Goal: Information Seeking & Learning: Learn about a topic

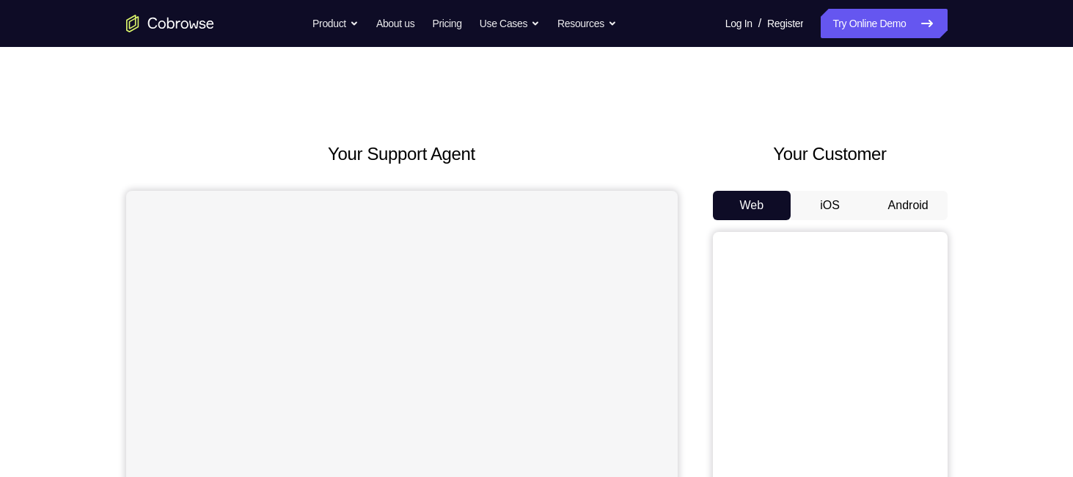
click at [902, 203] on button "Android" at bounding box center [908, 205] width 78 height 29
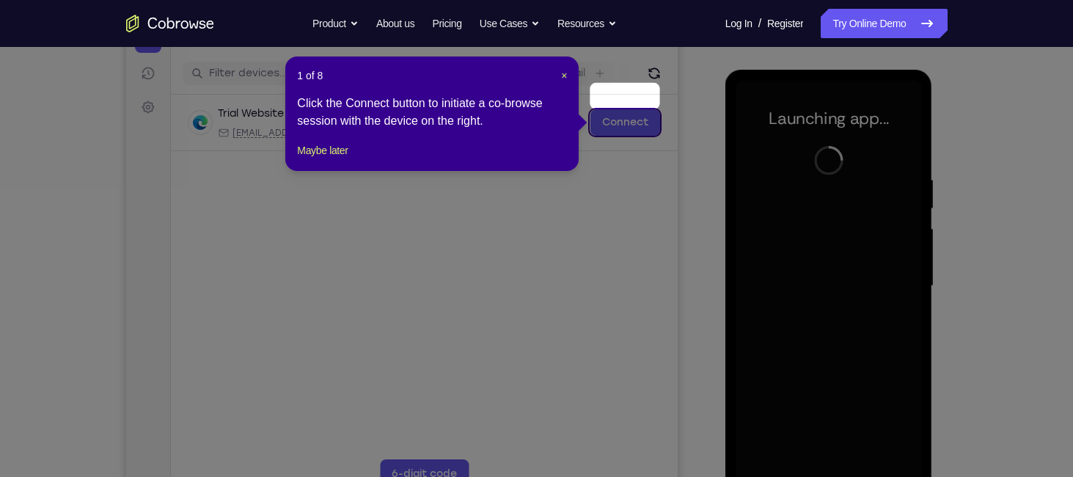
scroll to position [170, 0]
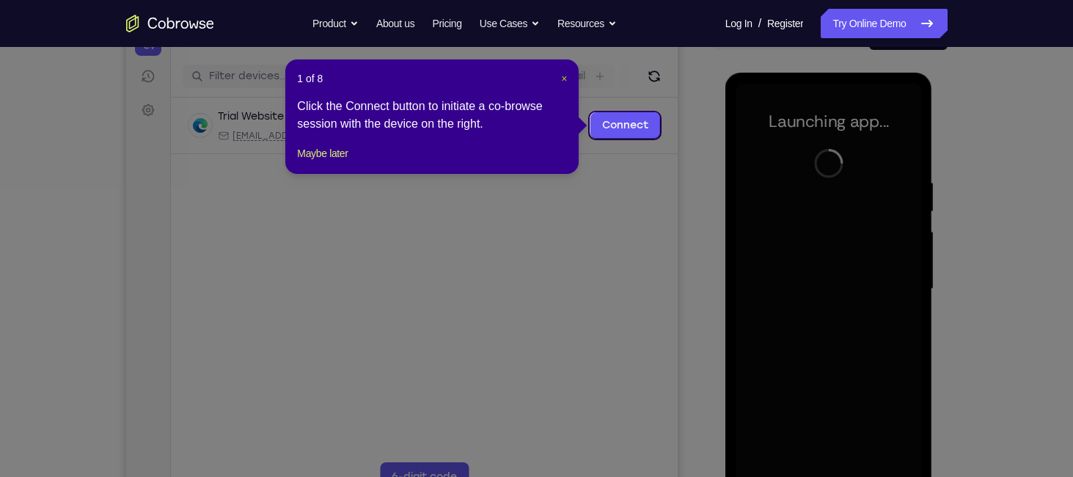
click at [563, 77] on span "×" at bounding box center [564, 79] width 6 height 12
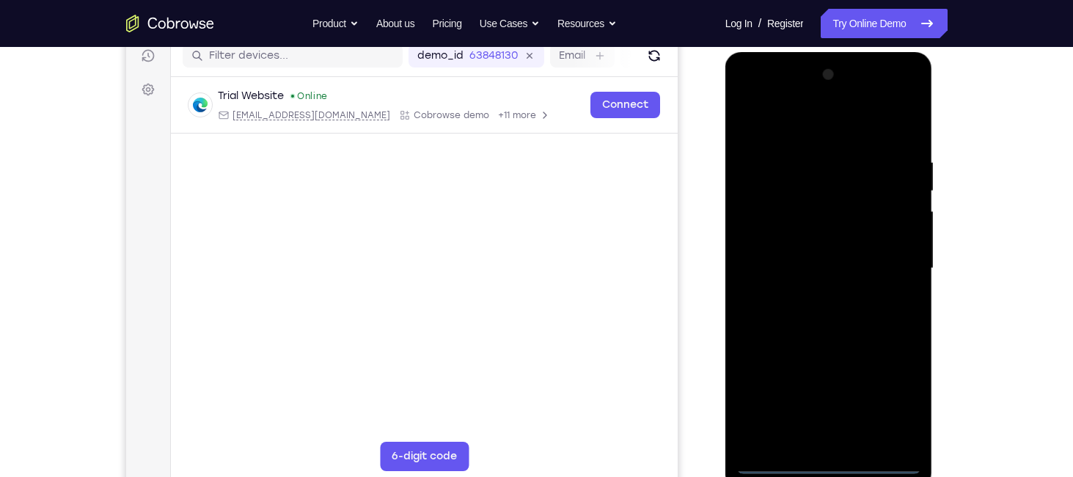
scroll to position [200, 0]
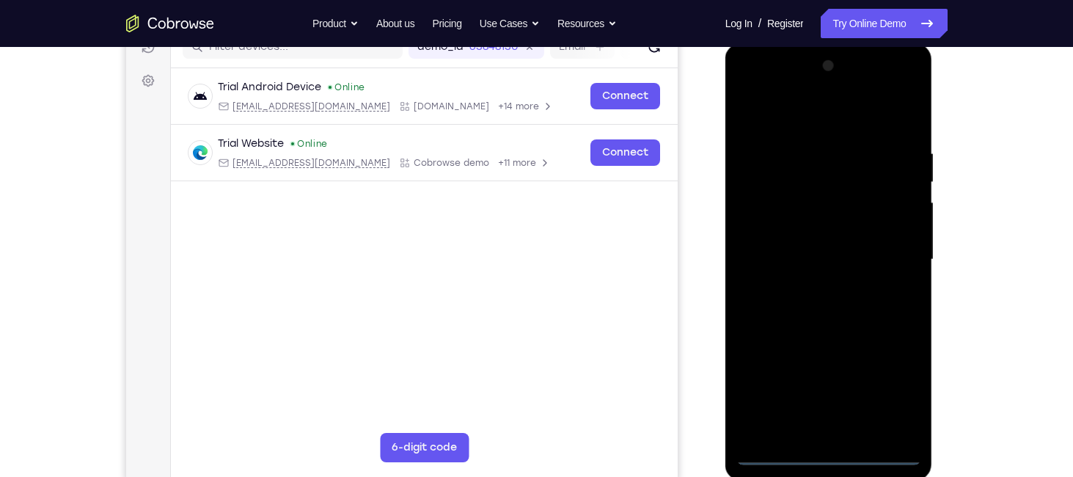
click at [825, 447] on div at bounding box center [829, 259] width 185 height 411
click at [828, 452] on div at bounding box center [829, 259] width 185 height 411
click at [897, 387] on div at bounding box center [829, 259] width 185 height 411
click at [770, 113] on div at bounding box center [829, 259] width 185 height 411
click at [887, 262] on div at bounding box center [829, 259] width 185 height 411
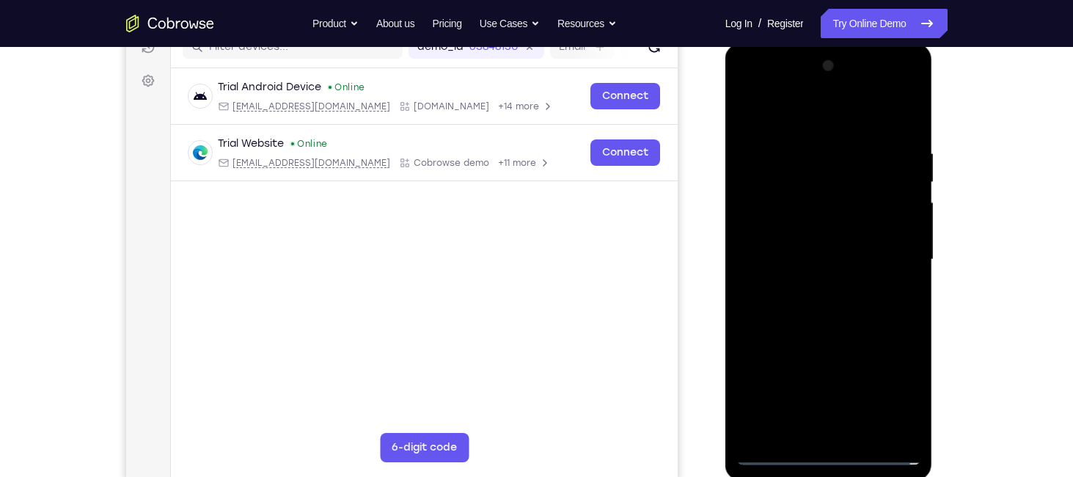
click at [806, 287] on div at bounding box center [829, 259] width 185 height 411
click at [793, 237] on div at bounding box center [829, 259] width 185 height 411
click at [793, 233] on div at bounding box center [829, 259] width 185 height 411
click at [811, 256] on div at bounding box center [829, 259] width 185 height 411
click at [828, 304] on div at bounding box center [829, 259] width 185 height 411
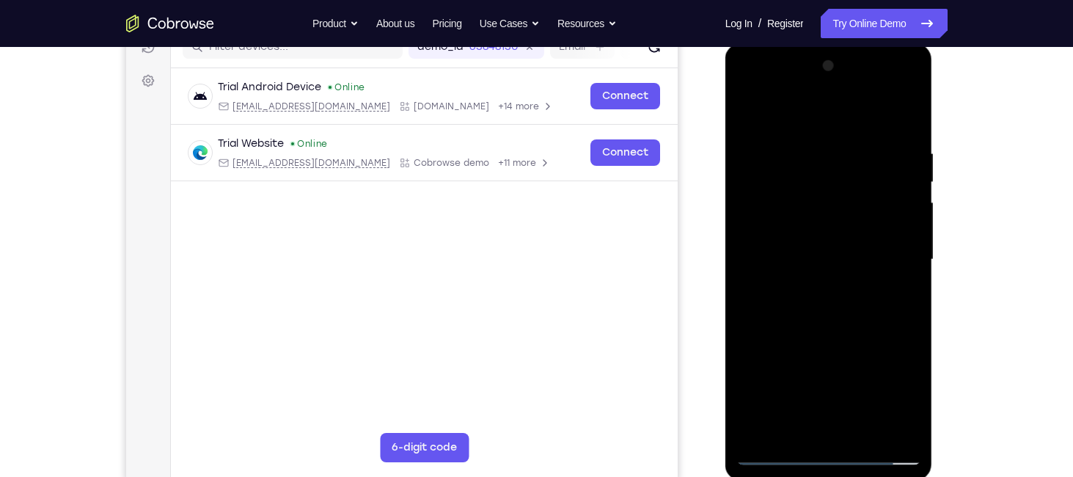
click at [828, 304] on div at bounding box center [829, 259] width 185 height 411
click at [899, 277] on div at bounding box center [829, 259] width 185 height 411
click at [907, 131] on div at bounding box center [829, 259] width 185 height 411
click at [863, 435] on div at bounding box center [829, 259] width 185 height 411
click at [822, 335] on div at bounding box center [829, 259] width 185 height 411
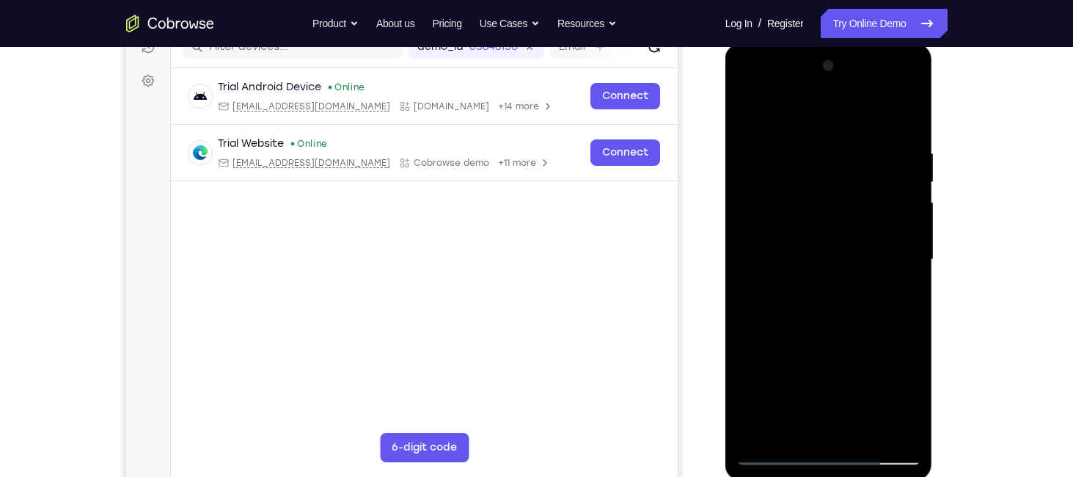
click at [757, 103] on div at bounding box center [829, 259] width 185 height 411
click at [804, 145] on div at bounding box center [829, 259] width 185 height 411
click at [905, 117] on div at bounding box center [829, 259] width 185 height 411
click at [864, 431] on div at bounding box center [829, 259] width 185 height 411
click at [749, 109] on div at bounding box center [829, 259] width 185 height 411
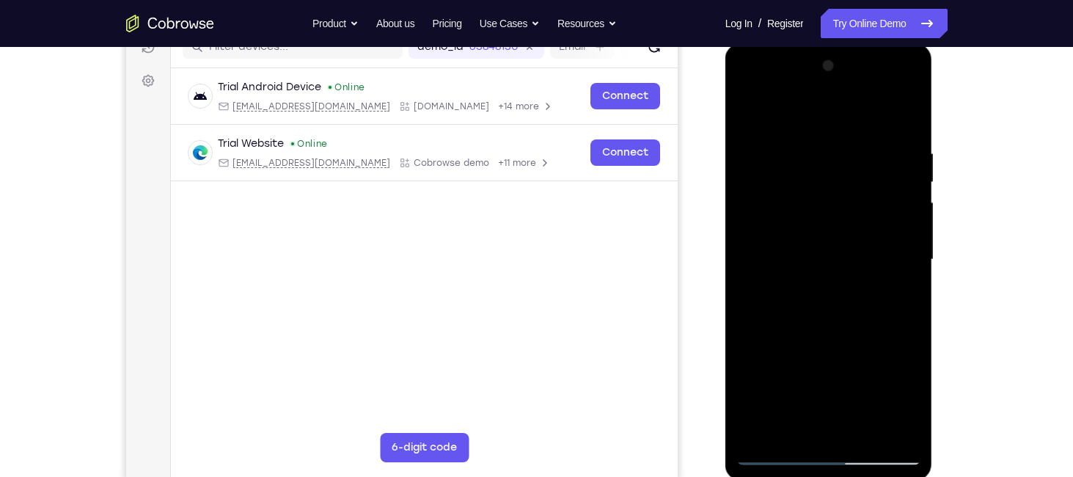
drag, startPoint x: 830, startPoint y: 319, endPoint x: 842, endPoint y: 181, distance: 138.4
click at [842, 181] on div at bounding box center [829, 259] width 185 height 411
drag, startPoint x: 862, startPoint y: 348, endPoint x: 868, endPoint y: 293, distance: 55.3
click at [868, 313] on div at bounding box center [829, 259] width 185 height 411
drag, startPoint x: 868, startPoint y: 293, endPoint x: 868, endPoint y: 282, distance: 11.0
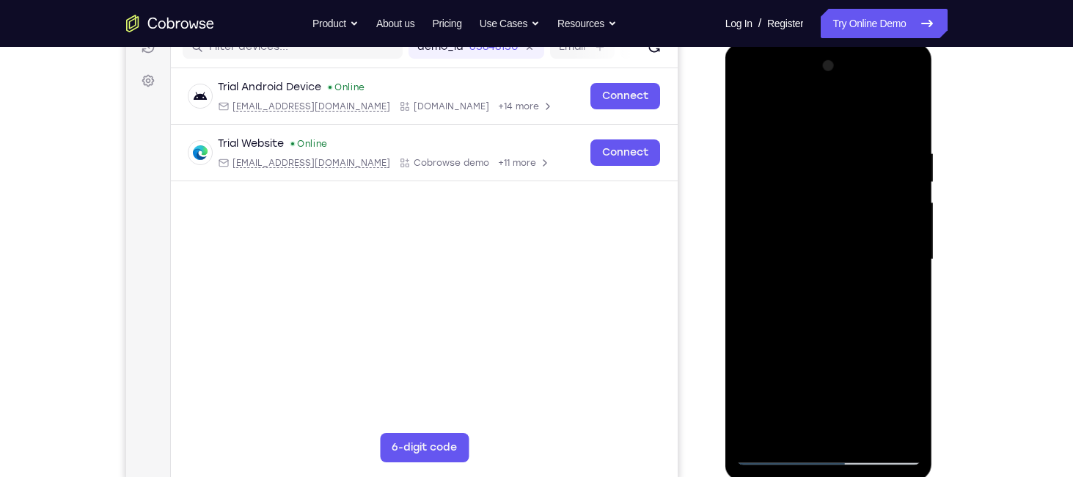
click at [868, 282] on div at bounding box center [829, 259] width 185 height 411
drag, startPoint x: 855, startPoint y: 381, endPoint x: 855, endPoint y: 228, distance: 153.3
click at [857, 246] on div at bounding box center [829, 259] width 185 height 411
drag, startPoint x: 825, startPoint y: 340, endPoint x: 834, endPoint y: 218, distance: 122.1
click at [834, 230] on div at bounding box center [829, 259] width 185 height 411
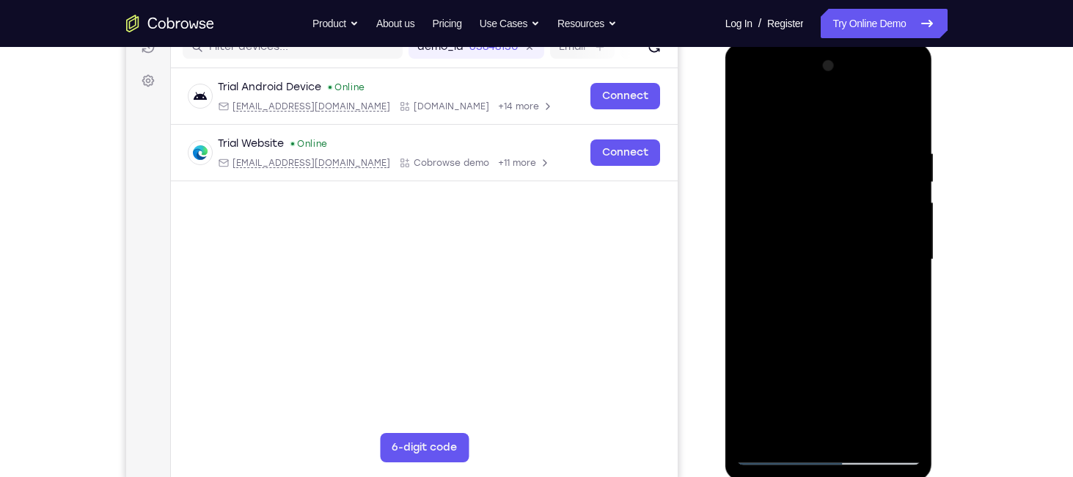
drag, startPoint x: 830, startPoint y: 335, endPoint x: 828, endPoint y: 183, distance: 151.9
click at [828, 183] on div at bounding box center [829, 259] width 185 height 411
drag, startPoint x: 859, startPoint y: 343, endPoint x: 860, endPoint y: 284, distance: 59.4
click at [860, 284] on div at bounding box center [829, 259] width 185 height 411
click at [910, 307] on div at bounding box center [829, 259] width 185 height 411
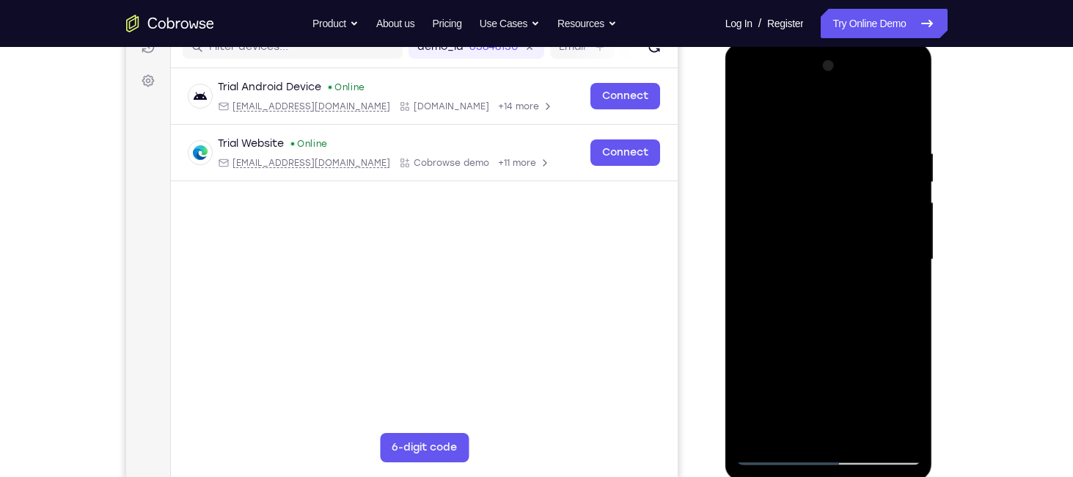
click at [910, 307] on div at bounding box center [829, 259] width 185 height 411
drag, startPoint x: 837, startPoint y: 334, endPoint x: 826, endPoint y: 250, distance: 84.3
click at [826, 250] on div at bounding box center [829, 259] width 185 height 411
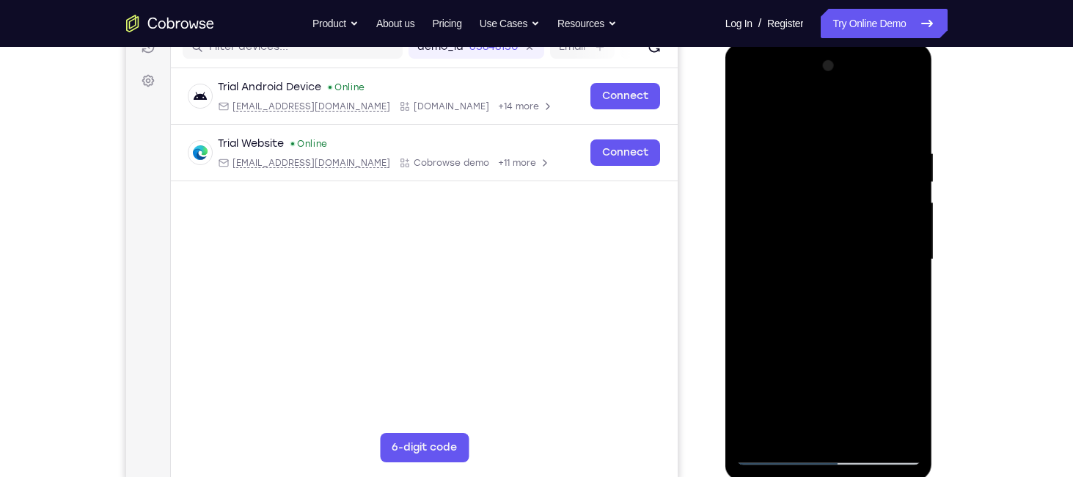
drag, startPoint x: 818, startPoint y: 343, endPoint x: 823, endPoint y: 208, distance: 135.1
click at [823, 213] on div at bounding box center [829, 259] width 185 height 411
drag, startPoint x: 831, startPoint y: 277, endPoint x: 836, endPoint y: 401, distance: 124.1
click at [836, 401] on div at bounding box center [829, 259] width 185 height 411
drag, startPoint x: 836, startPoint y: 260, endPoint x: 826, endPoint y: 357, distance: 98.0
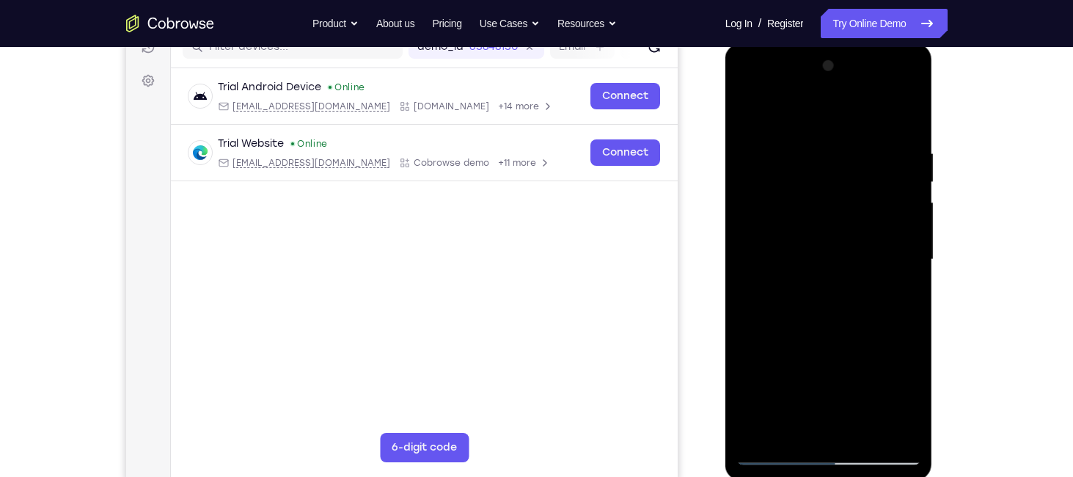
click at [826, 357] on div at bounding box center [829, 259] width 185 height 411
drag, startPoint x: 827, startPoint y: 197, endPoint x: 822, endPoint y: 282, distance: 85.3
click at [822, 282] on div at bounding box center [829, 259] width 185 height 411
drag, startPoint x: 822, startPoint y: 282, endPoint x: 816, endPoint y: 177, distance: 105.8
click at [816, 177] on div at bounding box center [829, 259] width 185 height 411
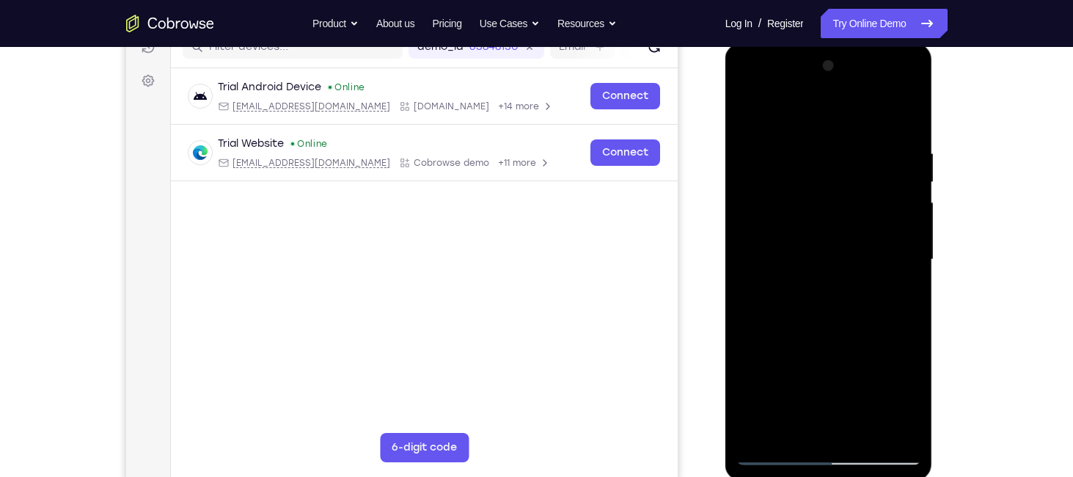
drag, startPoint x: 827, startPoint y: 329, endPoint x: 825, endPoint y: 206, distance: 123.3
click at [825, 206] on div at bounding box center [829, 259] width 185 height 411
drag, startPoint x: 840, startPoint y: 294, endPoint x: 837, endPoint y: 178, distance: 116.7
click at [837, 178] on div at bounding box center [829, 259] width 185 height 411
drag, startPoint x: 838, startPoint y: 328, endPoint x: 842, endPoint y: 206, distance: 121.8
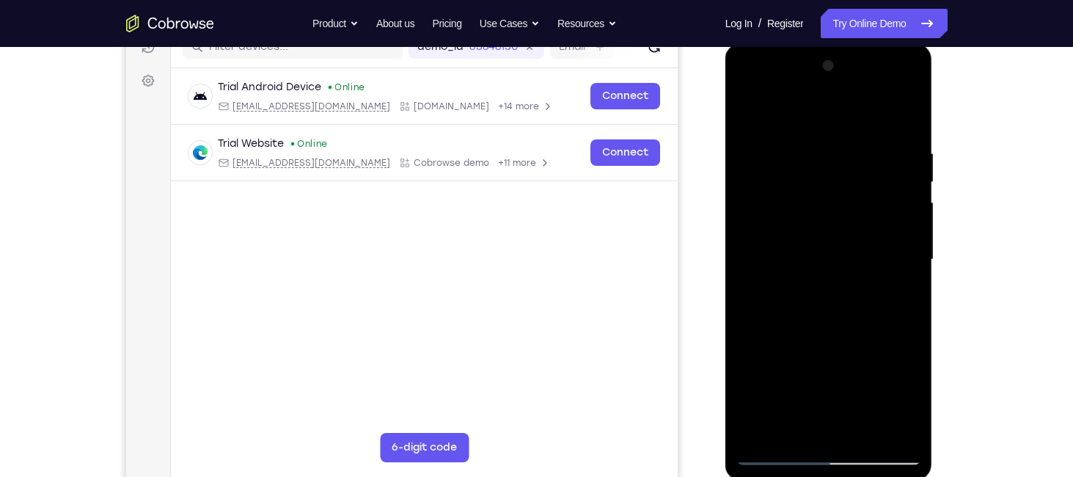
click at [842, 206] on div at bounding box center [829, 259] width 185 height 411
drag, startPoint x: 844, startPoint y: 368, endPoint x: 847, endPoint y: 201, distance: 166.6
click at [847, 201] on div at bounding box center [829, 259] width 185 height 411
drag, startPoint x: 841, startPoint y: 330, endPoint x: 837, endPoint y: 205, distance: 124.8
click at [837, 205] on div at bounding box center [829, 259] width 185 height 411
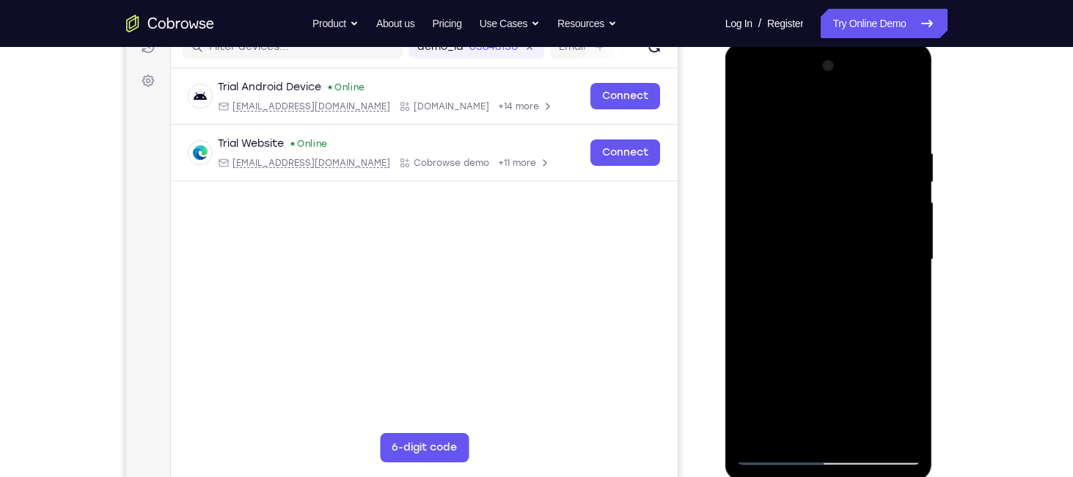
drag, startPoint x: 849, startPoint y: 307, endPoint x: 858, endPoint y: 204, distance: 103.9
click at [858, 204] on div at bounding box center [829, 259] width 185 height 411
drag, startPoint x: 846, startPoint y: 320, endPoint x: 853, endPoint y: 197, distance: 122.7
click at [853, 197] on div at bounding box center [829, 259] width 185 height 411
drag, startPoint x: 855, startPoint y: 332, endPoint x: 865, endPoint y: 168, distance: 163.9
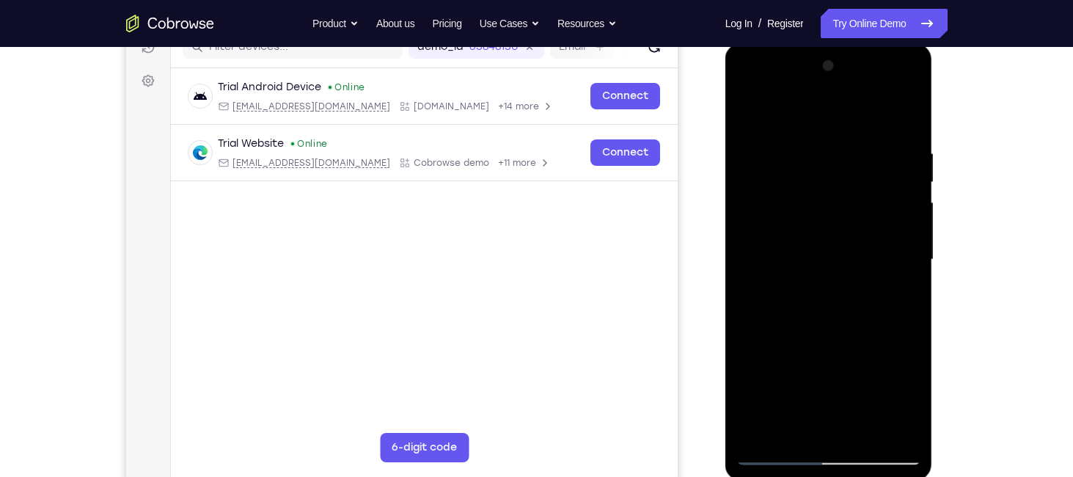
click at [865, 168] on div at bounding box center [829, 259] width 185 height 411
drag, startPoint x: 866, startPoint y: 326, endPoint x: 875, endPoint y: 177, distance: 149.9
click at [875, 177] on div at bounding box center [829, 259] width 185 height 411
drag, startPoint x: 872, startPoint y: 334, endPoint x: 880, endPoint y: 164, distance: 170.4
click at [880, 164] on div at bounding box center [829, 259] width 185 height 411
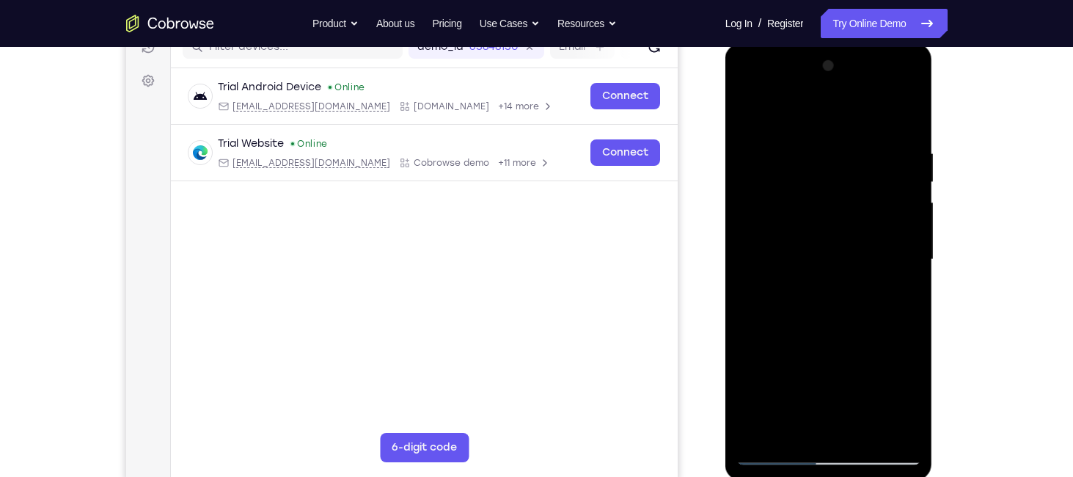
drag, startPoint x: 874, startPoint y: 341, endPoint x: 890, endPoint y: 180, distance: 162.2
click at [890, 180] on div at bounding box center [829, 259] width 185 height 411
drag, startPoint x: 855, startPoint y: 343, endPoint x: 869, endPoint y: 219, distance: 124.8
click at [869, 219] on div at bounding box center [829, 259] width 185 height 411
drag, startPoint x: 843, startPoint y: 360, endPoint x: 858, endPoint y: 239, distance: 121.9
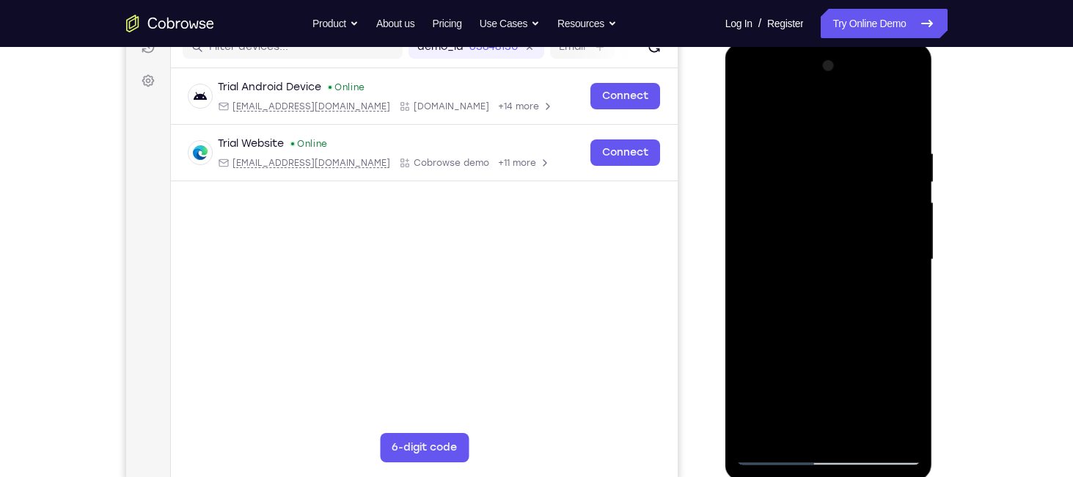
click at [858, 239] on div at bounding box center [829, 259] width 185 height 411
drag, startPoint x: 841, startPoint y: 310, endPoint x: 834, endPoint y: 214, distance: 95.6
click at [834, 214] on div at bounding box center [829, 259] width 185 height 411
drag, startPoint x: 843, startPoint y: 345, endPoint x: 854, endPoint y: 265, distance: 80.7
click at [854, 265] on div at bounding box center [829, 259] width 185 height 411
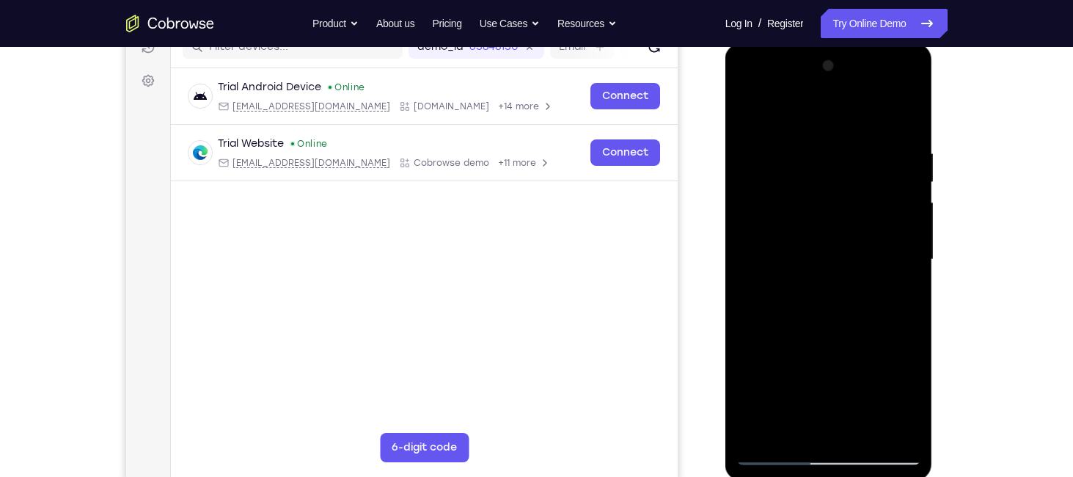
drag, startPoint x: 841, startPoint y: 326, endPoint x: 852, endPoint y: 241, distance: 85.9
click at [852, 241] on div at bounding box center [829, 259] width 185 height 411
drag, startPoint x: 875, startPoint y: 348, endPoint x: 885, endPoint y: 200, distance: 147.8
click at [885, 200] on div at bounding box center [829, 259] width 185 height 411
drag, startPoint x: 854, startPoint y: 357, endPoint x: 863, endPoint y: 211, distance: 146.3
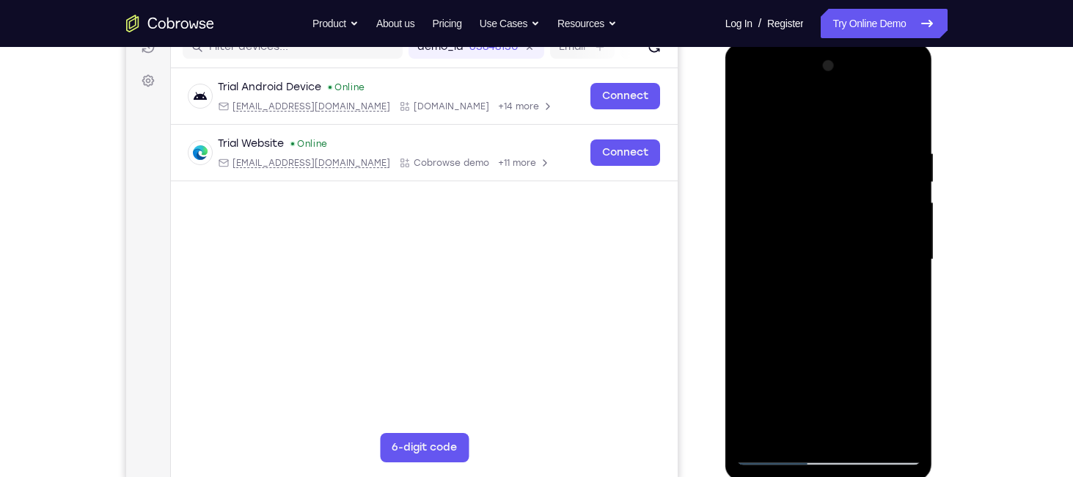
click at [863, 211] on div at bounding box center [829, 259] width 185 height 411
drag, startPoint x: 852, startPoint y: 347, endPoint x: 847, endPoint y: 221, distance: 126.3
click at [847, 221] on div at bounding box center [829, 259] width 185 height 411
drag, startPoint x: 840, startPoint y: 352, endPoint x: 840, endPoint y: 227, distance: 125.4
click at [840, 227] on div at bounding box center [829, 259] width 185 height 411
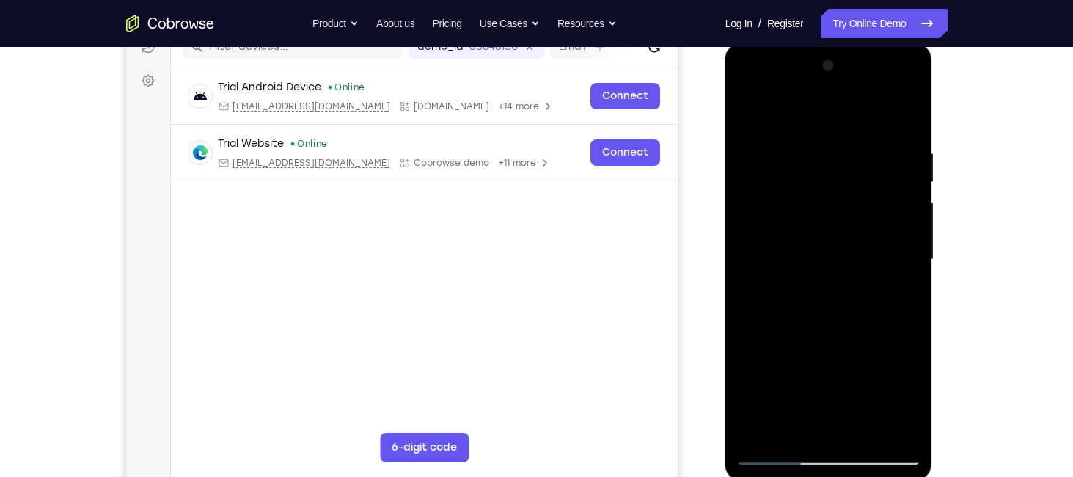
drag, startPoint x: 850, startPoint y: 284, endPoint x: 849, endPoint y: 189, distance: 94.6
click at [849, 189] on div at bounding box center [829, 259] width 185 height 411
drag, startPoint x: 819, startPoint y: 191, endPoint x: 816, endPoint y: 277, distance: 86.6
click at [816, 277] on div at bounding box center [829, 259] width 185 height 411
click at [907, 259] on div at bounding box center [829, 259] width 185 height 411
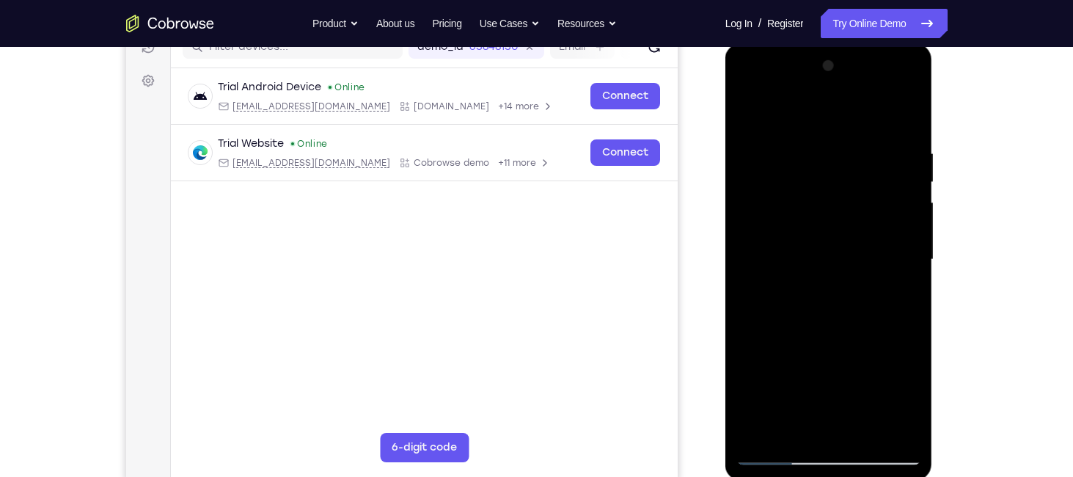
click at [914, 268] on div at bounding box center [829, 259] width 185 height 411
drag, startPoint x: 828, startPoint y: 348, endPoint x: 820, endPoint y: 265, distance: 84.0
click at [820, 265] on div at bounding box center [829, 259] width 185 height 411
drag, startPoint x: 814, startPoint y: 359, endPoint x: 793, endPoint y: 245, distance: 115.5
click at [793, 245] on div at bounding box center [829, 259] width 185 height 411
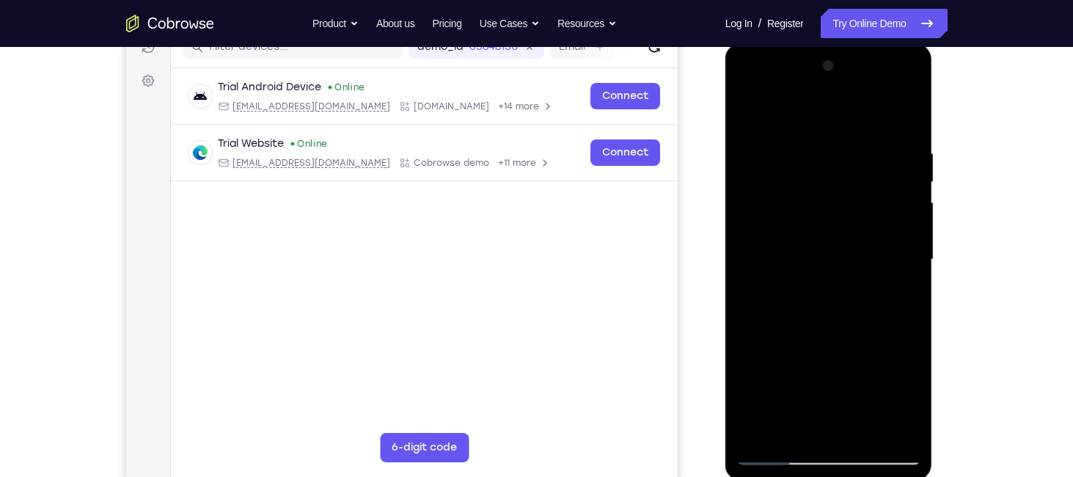
drag, startPoint x: 812, startPoint y: 347, endPoint x: 816, endPoint y: 274, distance: 73.5
click at [816, 274] on div at bounding box center [829, 259] width 185 height 411
drag, startPoint x: 856, startPoint y: 352, endPoint x: 864, endPoint y: 302, distance: 51.3
click at [864, 302] on div at bounding box center [829, 259] width 185 height 411
drag, startPoint x: 838, startPoint y: 393, endPoint x: 825, endPoint y: 246, distance: 147.4
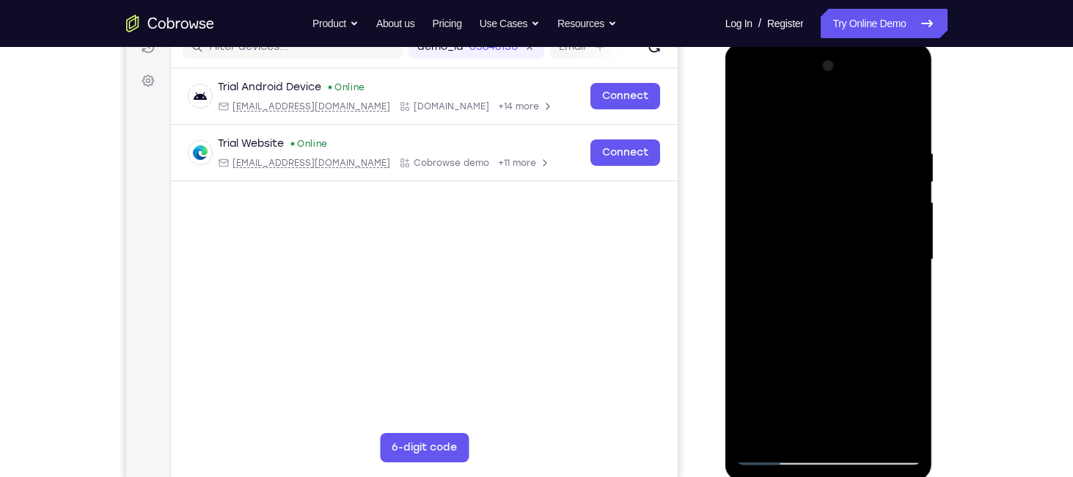
click at [825, 246] on div at bounding box center [829, 259] width 185 height 411
drag, startPoint x: 824, startPoint y: 317, endPoint x: 830, endPoint y: 268, distance: 49.6
click at [830, 268] on div at bounding box center [829, 259] width 185 height 411
click at [773, 367] on div at bounding box center [829, 259] width 185 height 411
click at [913, 190] on div at bounding box center [829, 259] width 185 height 411
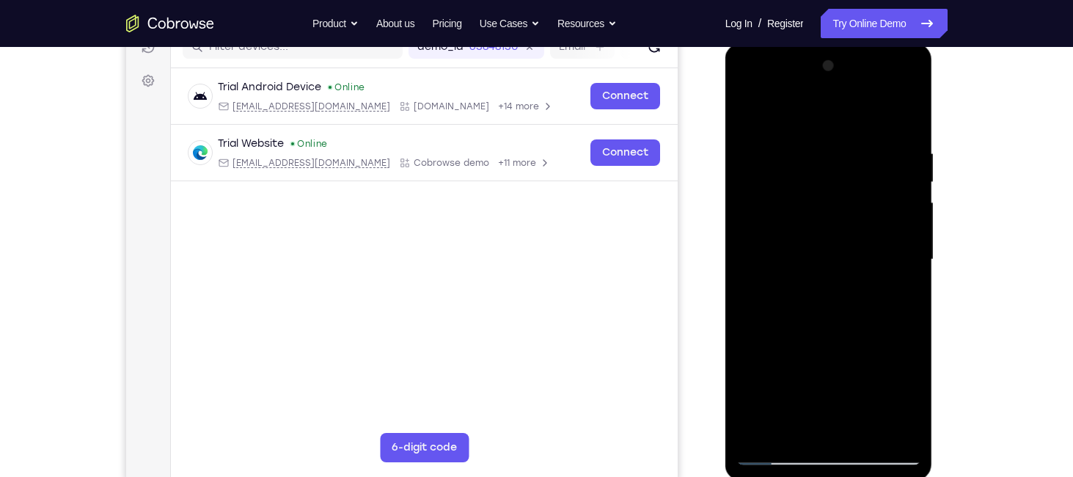
click at [913, 190] on div at bounding box center [829, 259] width 185 height 411
drag, startPoint x: 854, startPoint y: 347, endPoint x: 840, endPoint y: 222, distance: 126.2
click at [840, 222] on div at bounding box center [829, 259] width 185 height 411
drag, startPoint x: 827, startPoint y: 365, endPoint x: 828, endPoint y: 257, distance: 107.8
click at [828, 257] on div at bounding box center [829, 259] width 185 height 411
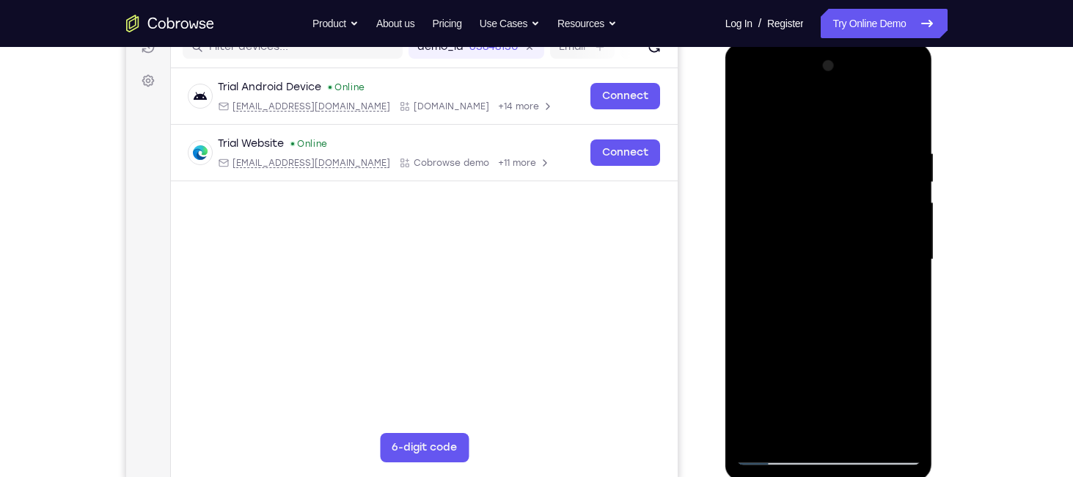
drag, startPoint x: 835, startPoint y: 329, endPoint x: 821, endPoint y: 203, distance: 126.9
click at [821, 203] on div at bounding box center [829, 259] width 185 height 411
drag, startPoint x: 803, startPoint y: 382, endPoint x: 796, endPoint y: 257, distance: 124.9
click at [796, 257] on div at bounding box center [829, 259] width 185 height 411
drag, startPoint x: 813, startPoint y: 315, endPoint x: 808, endPoint y: 223, distance: 92.6
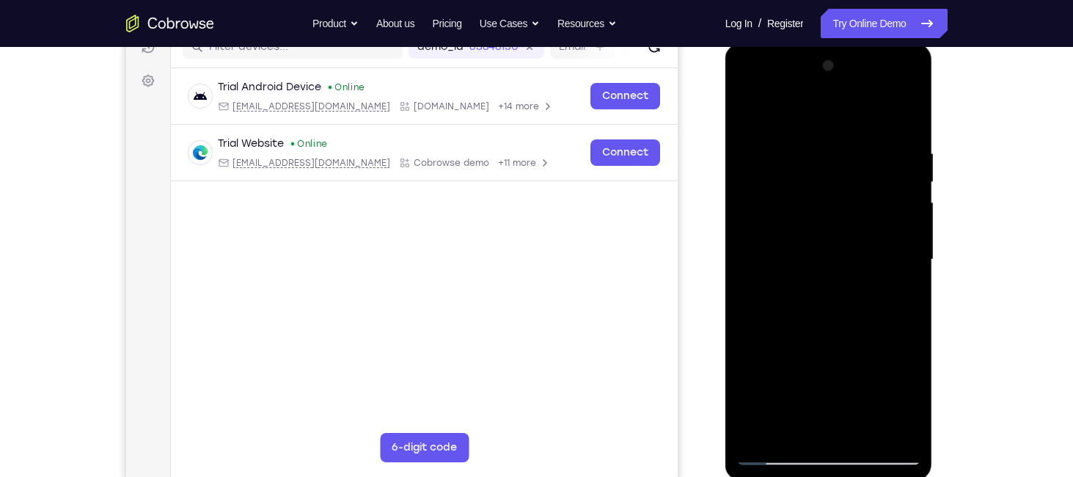
click at [808, 223] on div at bounding box center [829, 259] width 185 height 411
drag, startPoint x: 808, startPoint y: 230, endPoint x: 805, endPoint y: 321, distance: 91.0
click at [805, 321] on div at bounding box center [829, 259] width 185 height 411
click at [913, 238] on div at bounding box center [829, 259] width 185 height 411
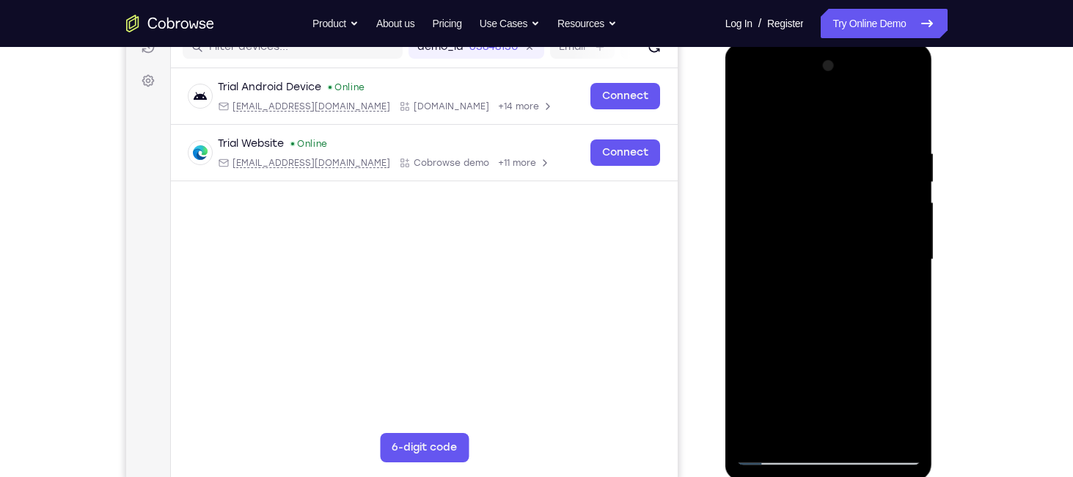
click at [913, 238] on div at bounding box center [829, 259] width 185 height 411
drag, startPoint x: 838, startPoint y: 391, endPoint x: 819, endPoint y: 230, distance: 162.4
click at [819, 230] on div at bounding box center [829, 259] width 185 height 411
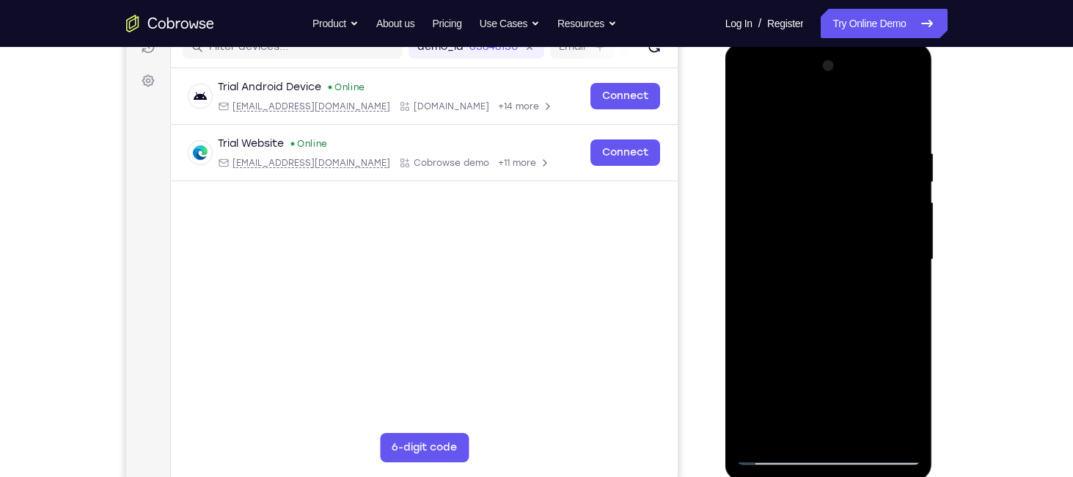
drag, startPoint x: 816, startPoint y: 328, endPoint x: 819, endPoint y: 200, distance: 127.7
click at [819, 200] on div at bounding box center [829, 259] width 185 height 411
drag, startPoint x: 814, startPoint y: 300, endPoint x: 816, endPoint y: 206, distance: 93.9
click at [816, 206] on div at bounding box center [829, 259] width 185 height 411
drag, startPoint x: 822, startPoint y: 312, endPoint x: 822, endPoint y: 225, distance: 86.6
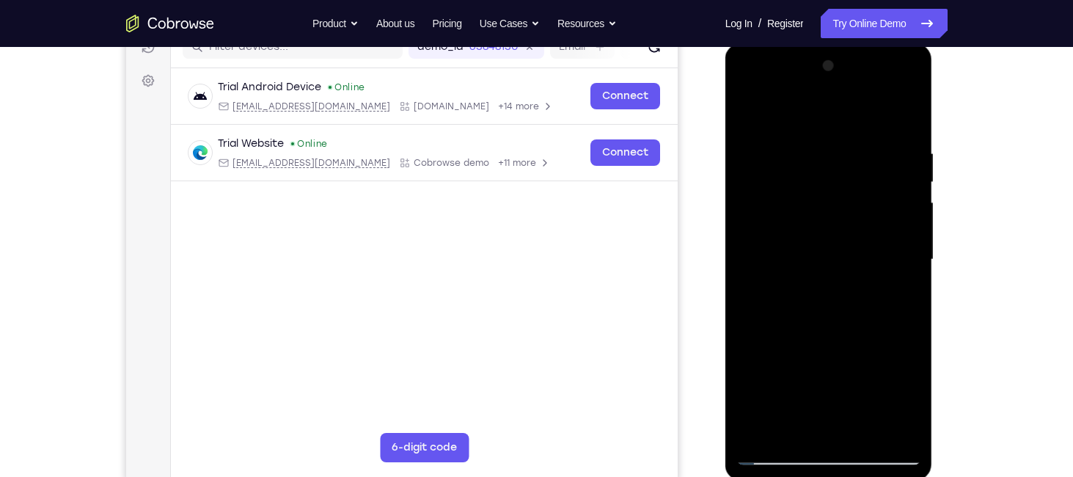
click at [822, 225] on div at bounding box center [829, 259] width 185 height 411
drag, startPoint x: 829, startPoint y: 315, endPoint x: 825, endPoint y: 219, distance: 96.9
click at [825, 219] on div at bounding box center [829, 259] width 185 height 411
click at [916, 281] on div at bounding box center [829, 259] width 185 height 411
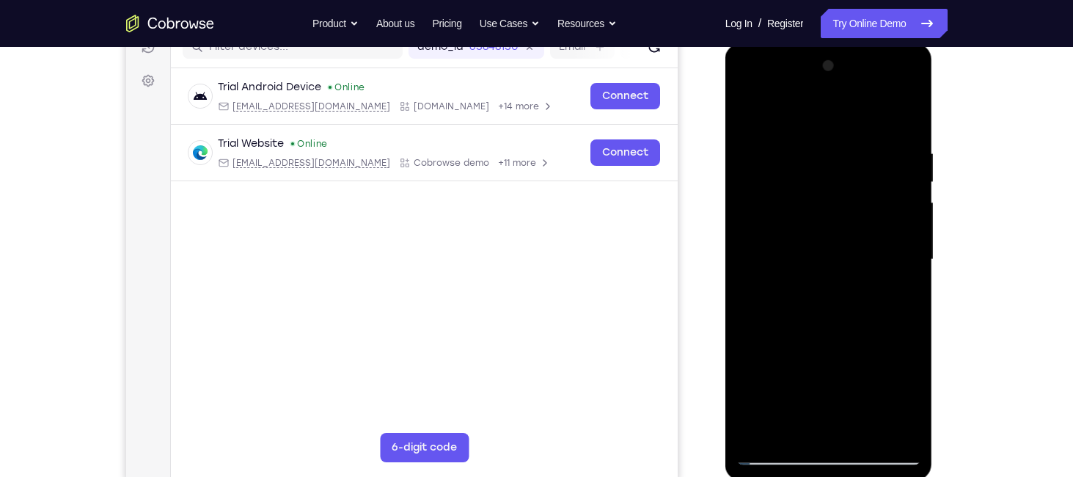
click at [916, 281] on div at bounding box center [829, 259] width 185 height 411
drag, startPoint x: 841, startPoint y: 341, endPoint x: 828, endPoint y: 236, distance: 105.7
click at [828, 236] on div at bounding box center [829, 259] width 185 height 411
drag, startPoint x: 828, startPoint y: 324, endPoint x: 823, endPoint y: 249, distance: 75.0
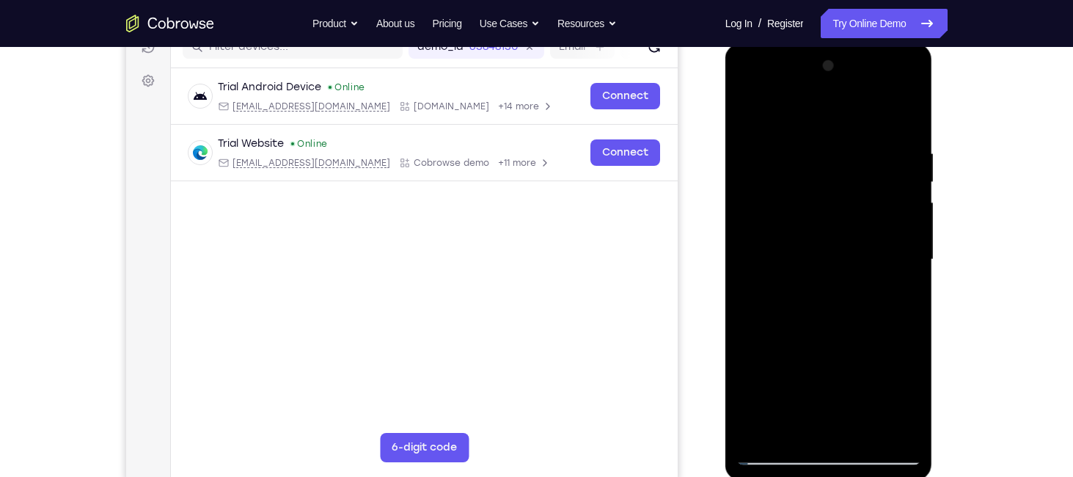
click at [823, 249] on div at bounding box center [829, 259] width 185 height 411
drag, startPoint x: 849, startPoint y: 291, endPoint x: 840, endPoint y: 187, distance: 103.8
click at [840, 187] on div at bounding box center [829, 259] width 185 height 411
drag, startPoint x: 841, startPoint y: 307, endPoint x: 822, endPoint y: 208, distance: 101.6
click at [822, 208] on div at bounding box center [829, 259] width 185 height 411
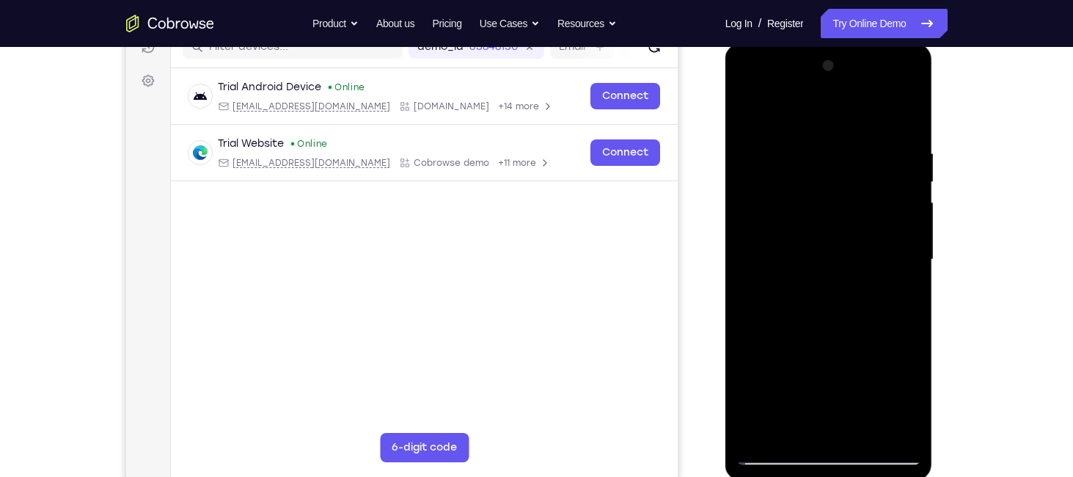
drag, startPoint x: 820, startPoint y: 329, endPoint x: 808, endPoint y: 261, distance: 69.2
click at [808, 261] on div at bounding box center [829, 259] width 185 height 411
drag, startPoint x: 860, startPoint y: 340, endPoint x: 848, endPoint y: 277, distance: 65.0
click at [848, 277] on div at bounding box center [829, 259] width 185 height 411
drag, startPoint x: 863, startPoint y: 310, endPoint x: 858, endPoint y: 193, distance: 116.8
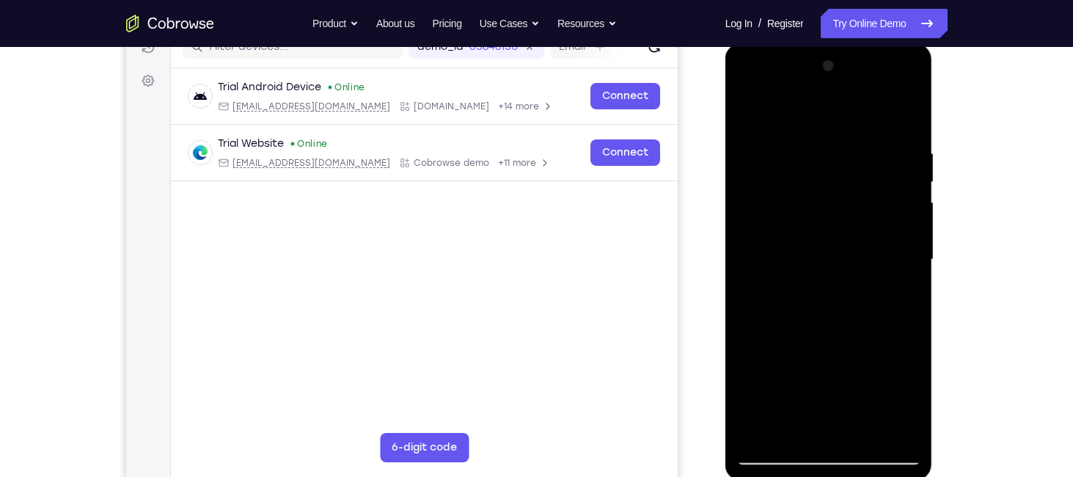
click at [858, 193] on div at bounding box center [829, 259] width 185 height 411
drag, startPoint x: 861, startPoint y: 299, endPoint x: 840, endPoint y: 204, distance: 97.7
click at [840, 204] on div at bounding box center [829, 259] width 185 height 411
drag, startPoint x: 852, startPoint y: 287, endPoint x: 824, endPoint y: 201, distance: 90.2
click at [824, 201] on div at bounding box center [829, 259] width 185 height 411
